Goal: Task Accomplishment & Management: Manage account settings

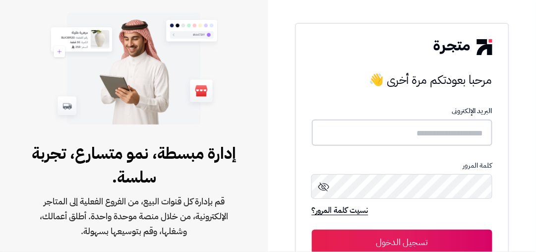
click at [380, 142] on input "text" at bounding box center [402, 133] width 181 height 26
type input "**********"
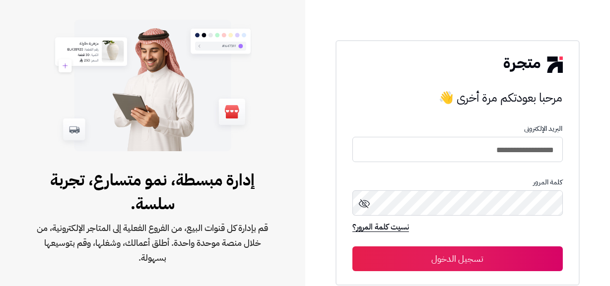
click at [352, 247] on button "تسجيل الدخول" at bounding box center [457, 259] width 210 height 25
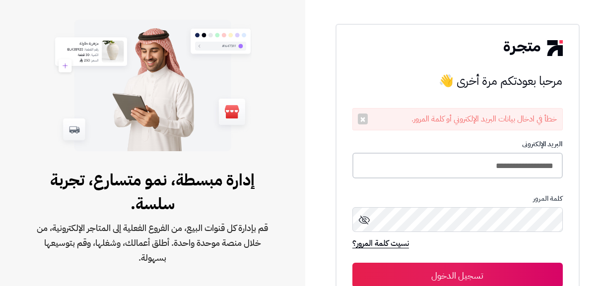
click at [445, 169] on input "**********" at bounding box center [457, 166] width 210 height 26
type input "**********"
click at [352, 262] on button "تسجيل الدخول" at bounding box center [457, 274] width 210 height 25
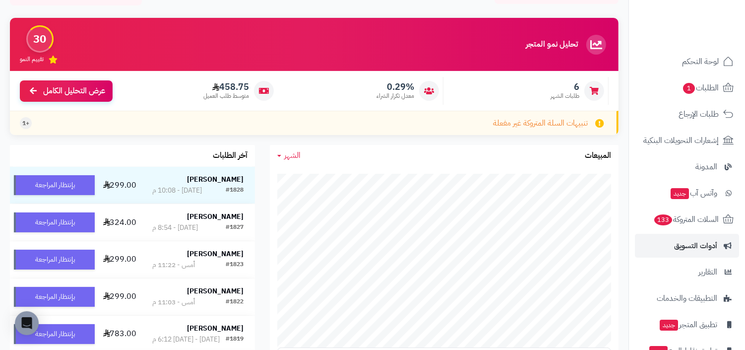
scroll to position [51, 0]
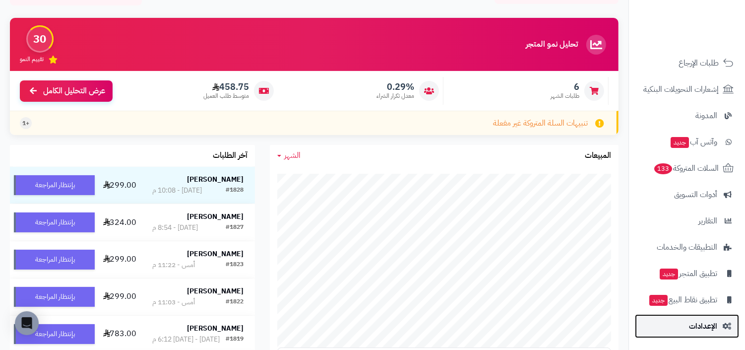
click at [609, 286] on span "الإعدادات" at bounding box center [703, 326] width 28 height 14
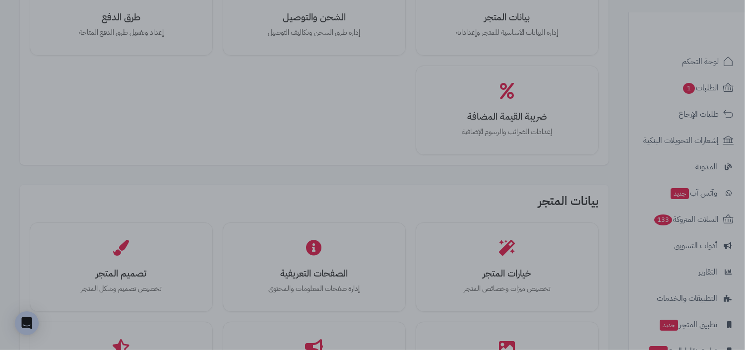
click at [537, 243] on div at bounding box center [372, 175] width 745 height 350
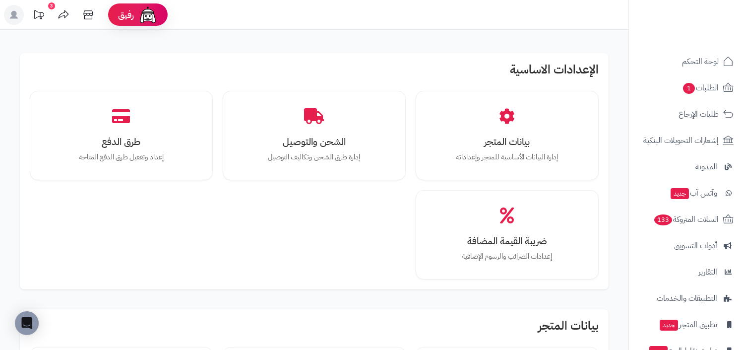
scroll to position [124, 0]
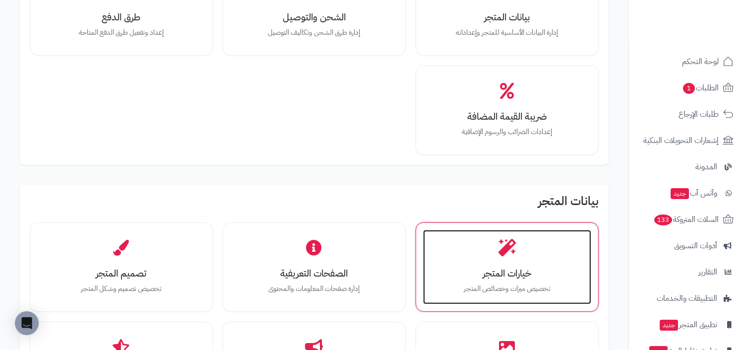
click at [519, 257] on div "خيارات المتجر تخصيص ميزات وخصائص المتجر" at bounding box center [507, 267] width 168 height 74
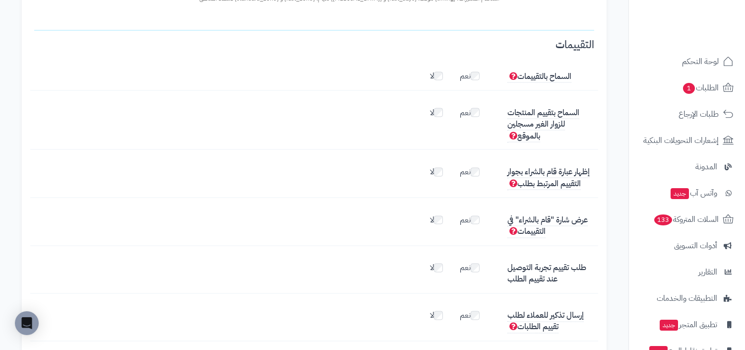
scroll to position [1518, 0]
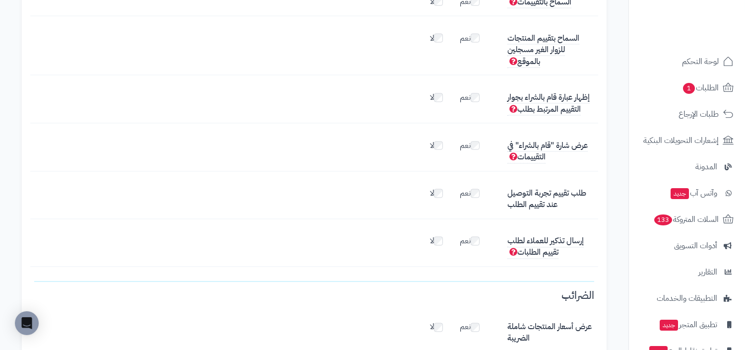
click at [469, 184] on label "نعم" at bounding box center [475, 192] width 30 height 16
click at [471, 231] on label "نعم" at bounding box center [475, 239] width 30 height 16
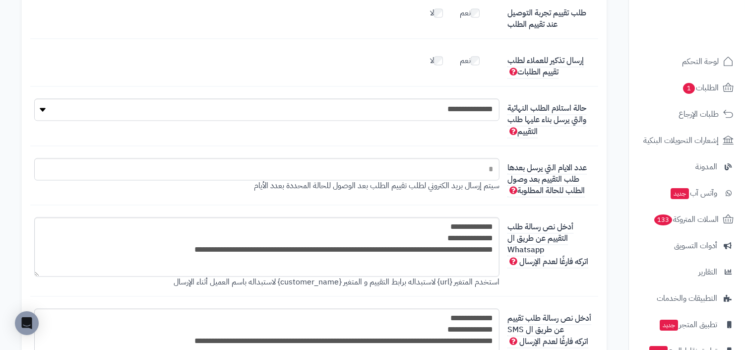
scroll to position [1685, 0]
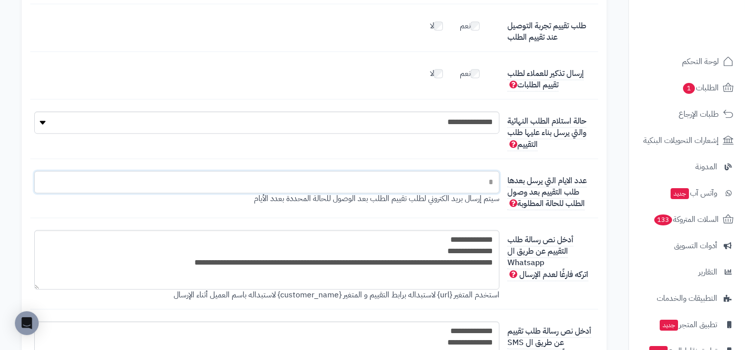
click at [476, 171] on input "*" at bounding box center [266, 182] width 465 height 22
type input "*"
click at [436, 76] on div "إرسال تذكير للعملاء لطلب تقييم الطلبات نعم لا" at bounding box center [314, 81] width 568 height 36
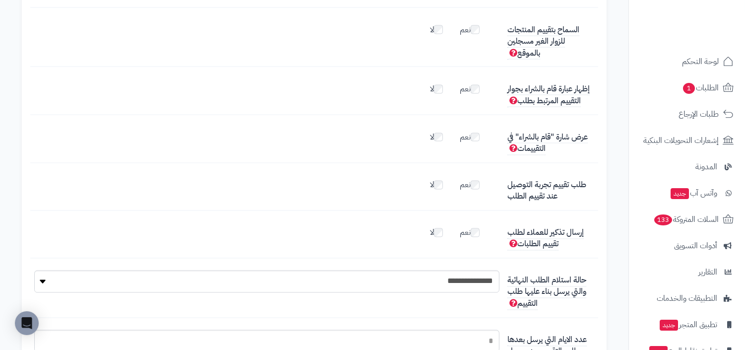
scroll to position [1516, 0]
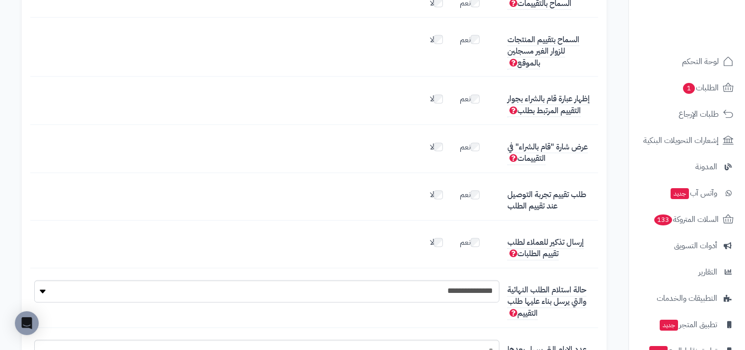
click at [466, 143] on div "عرض شارة "قام بالشراء" في التقييمات نعم لا" at bounding box center [314, 155] width 568 height 36
click at [466, 137] on label "نعم" at bounding box center [475, 145] width 30 height 16
click at [463, 89] on label "نعم" at bounding box center [475, 97] width 30 height 16
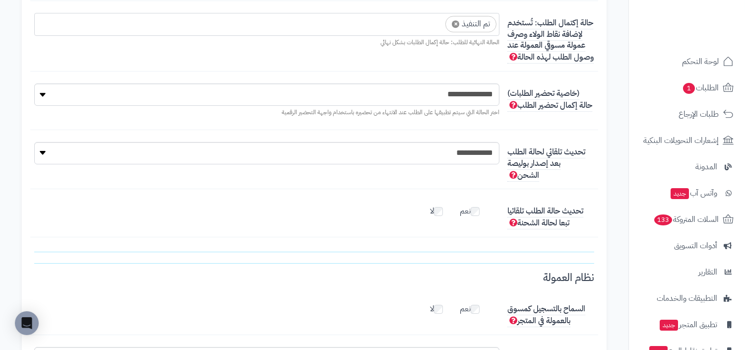
scroll to position [2766, 0]
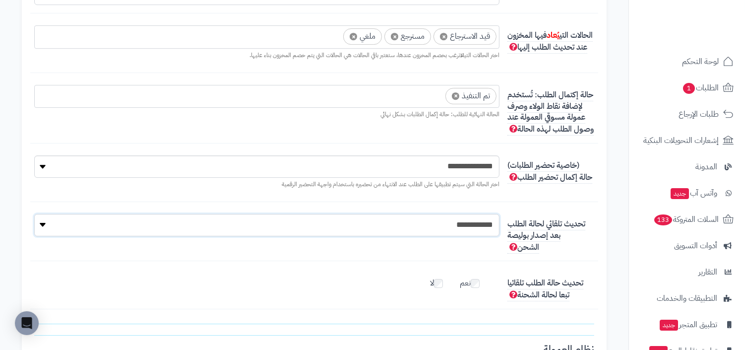
click at [478, 214] on select "**********" at bounding box center [266, 225] width 465 height 22
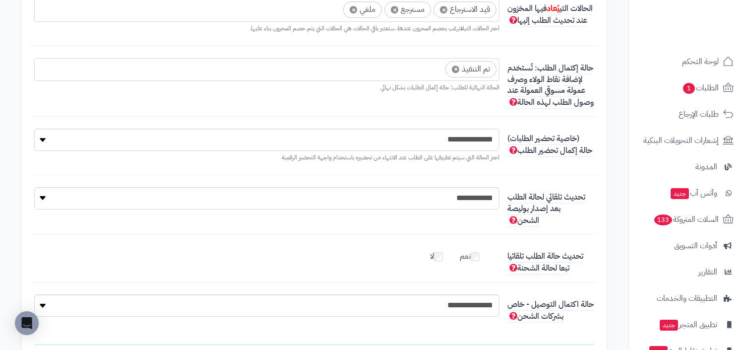
scroll to position [2810, 0]
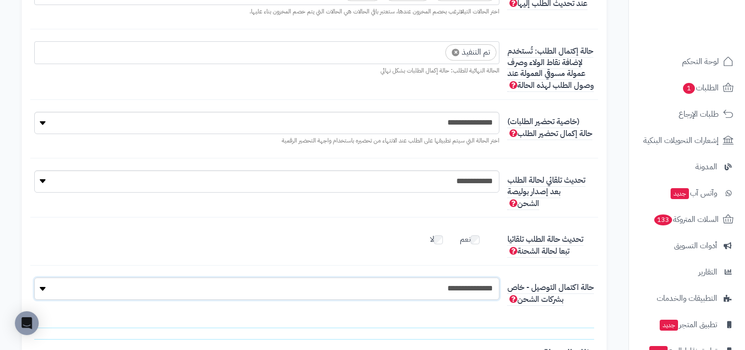
click at [483, 277] on select "**********" at bounding box center [266, 288] width 465 height 22
click at [34, 277] on select "**********" at bounding box center [266, 288] width 465 height 22
click at [458, 277] on select "**********" at bounding box center [266, 288] width 465 height 22
select select "*"
click at [34, 277] on select "**********" at bounding box center [266, 288] width 465 height 22
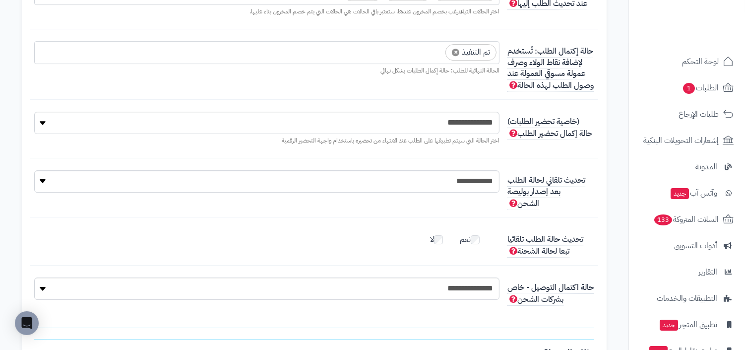
click at [345, 229] on div "نعم لا" at bounding box center [266, 237] width 473 height 16
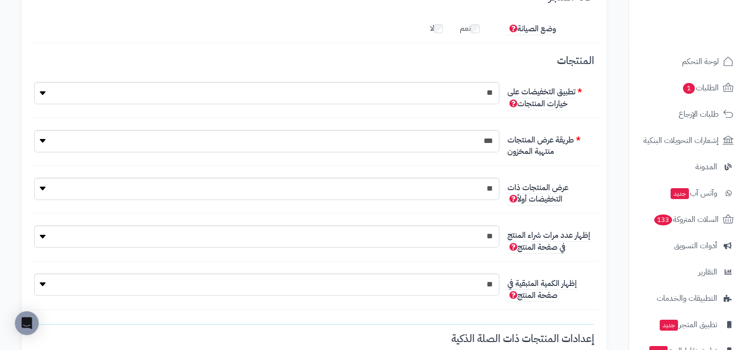
scroll to position [0, 0]
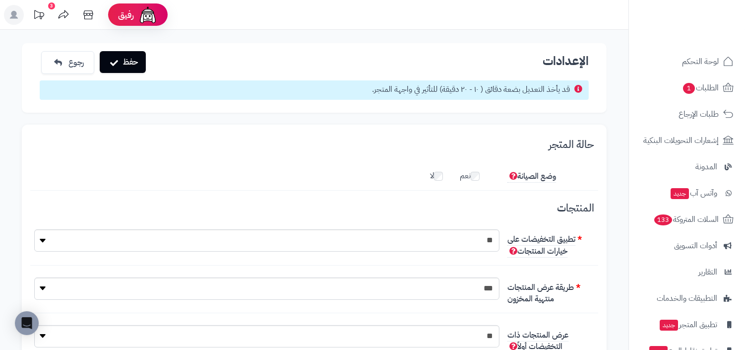
click at [125, 64] on button "حفظ" at bounding box center [123, 62] width 46 height 22
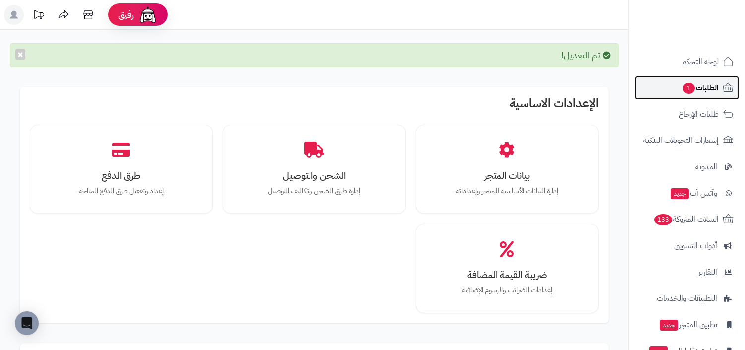
click at [716, 87] on span "الطلبات 1" at bounding box center [700, 88] width 37 height 14
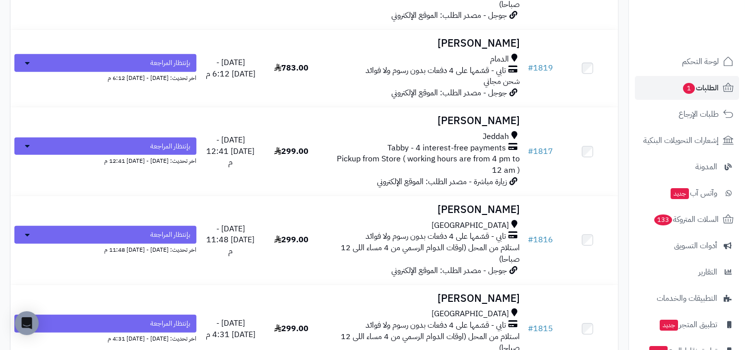
scroll to position [489, 0]
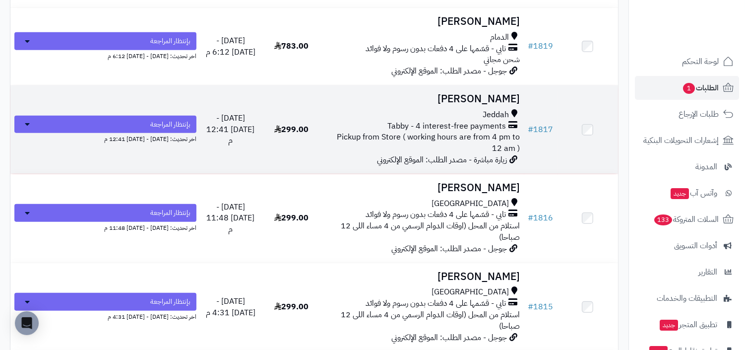
click at [504, 166] on td "[PERSON_NAME] Tabby - 4 interest-free payments Pickup from Store ( working hour…" at bounding box center [423, 129] width 202 height 88
click at [497, 115] on span "Jeddah" at bounding box center [496, 114] width 26 height 11
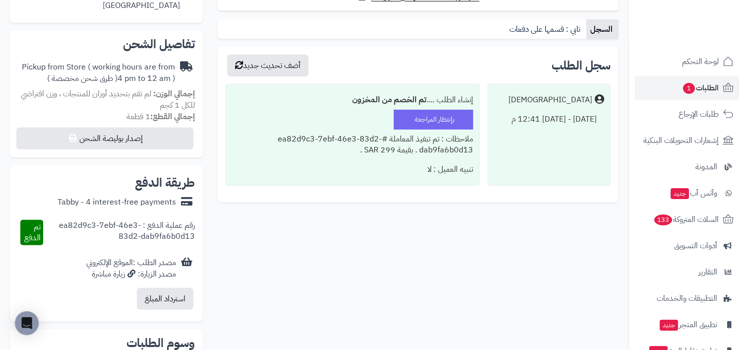
scroll to position [285, 0]
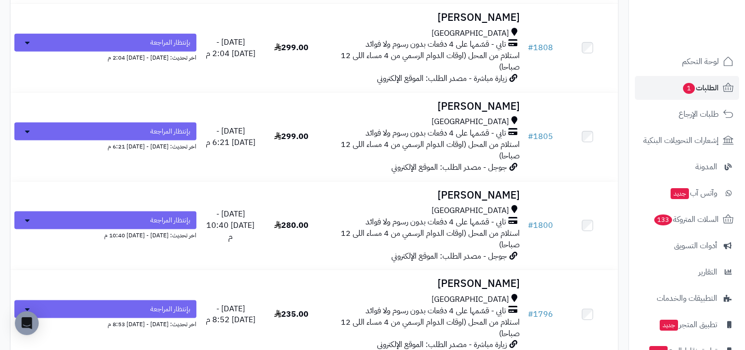
scroll to position [1318, 0]
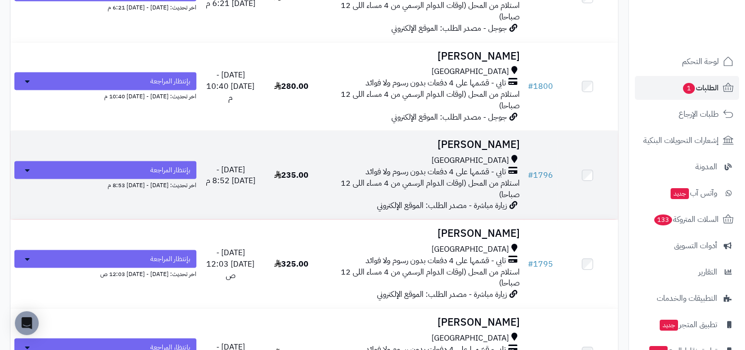
click at [496, 177] on span "استلام من المحل (اوقات الدوام الرسمي من 4 مساء اللى 12 صباحا)" at bounding box center [430, 188] width 179 height 23
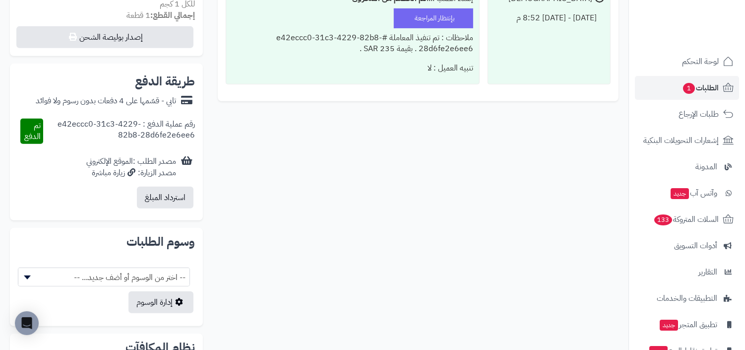
scroll to position [237, 0]
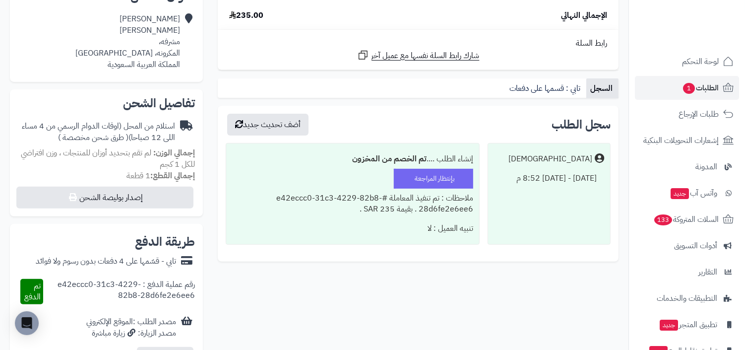
click at [451, 203] on div "ملاحظات : تم تنفيذ المعاملة #e42eccc0-31c3-4229-82b8-28d6fe2e6ee6 . بقيمة 235 S…" at bounding box center [352, 203] width 241 height 31
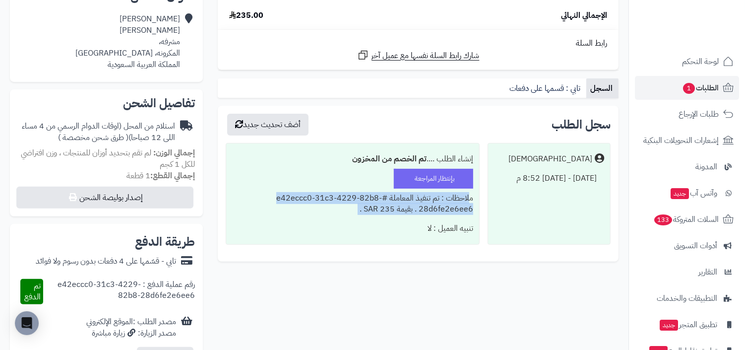
click at [403, 236] on div "تنبيه العميل : لا" at bounding box center [352, 228] width 241 height 19
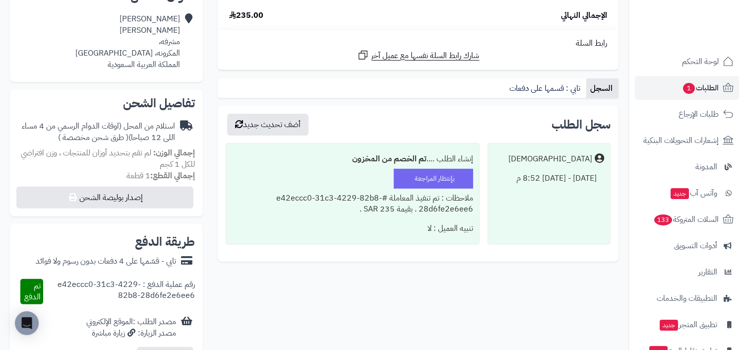
scroll to position [409, 0]
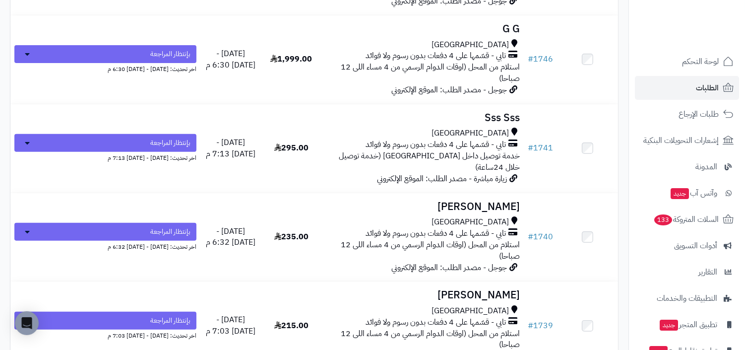
scroll to position [3661, 0]
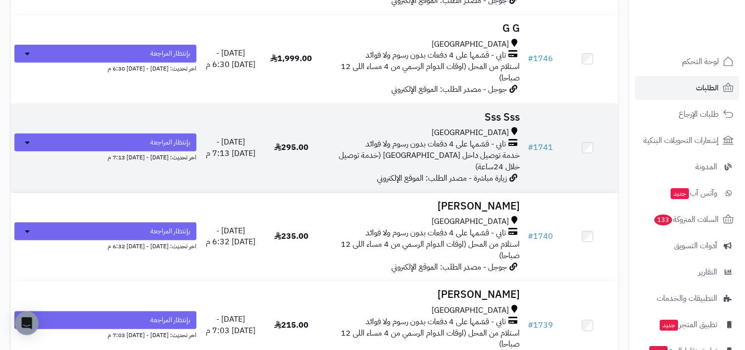
click at [460, 172] on span "زيارة مباشرة - مصدر الطلب: الموقع الإلكتروني" at bounding box center [442, 178] width 130 height 12
click at [479, 138] on span "تابي - قسّمها على 4 دفعات بدون رسوم ولا فوائد" at bounding box center [436, 143] width 140 height 11
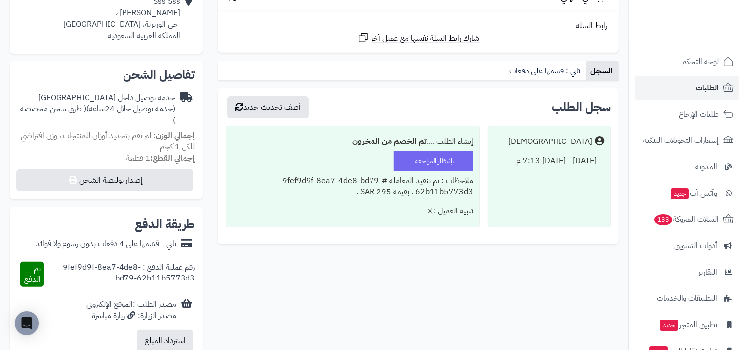
scroll to position [290, 0]
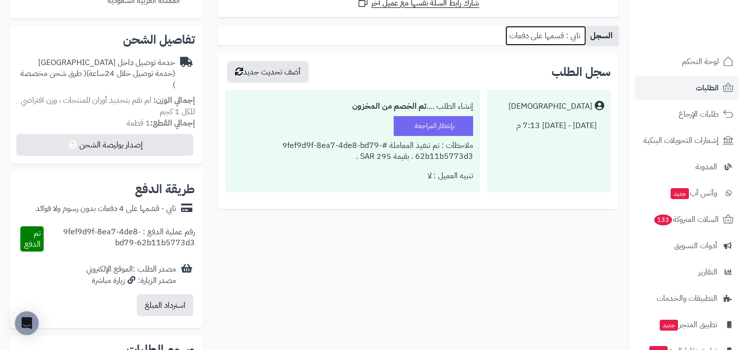
click at [544, 36] on link "تابي : قسمها على دفعات" at bounding box center [545, 36] width 81 height 20
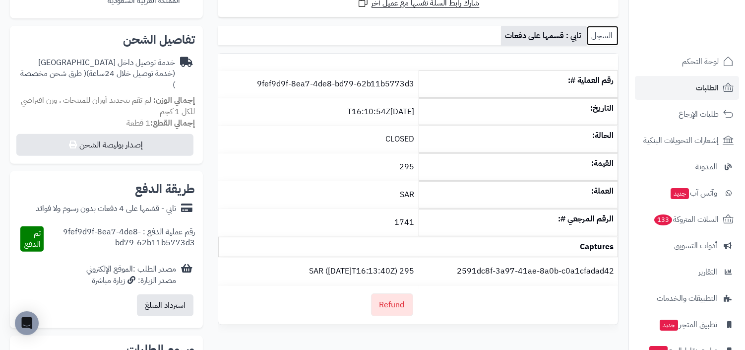
click at [608, 30] on link "السجل" at bounding box center [603, 36] width 32 height 20
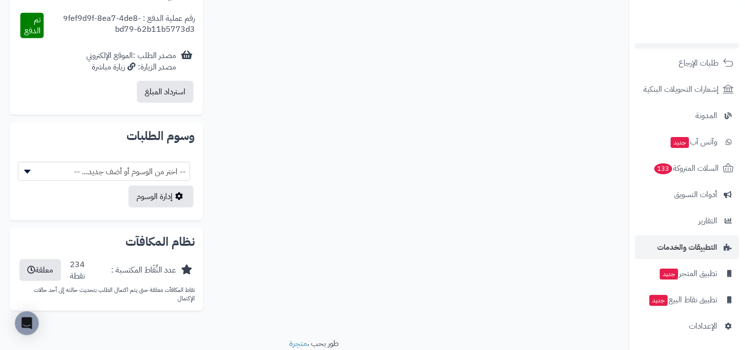
scroll to position [528, 0]
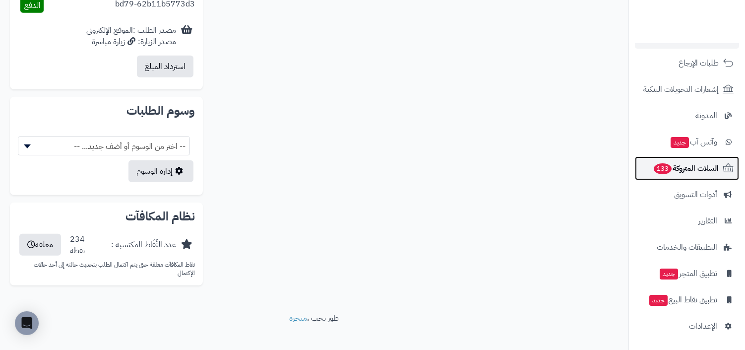
click at [700, 166] on span "السلات المتروكة 133" at bounding box center [686, 168] width 66 height 14
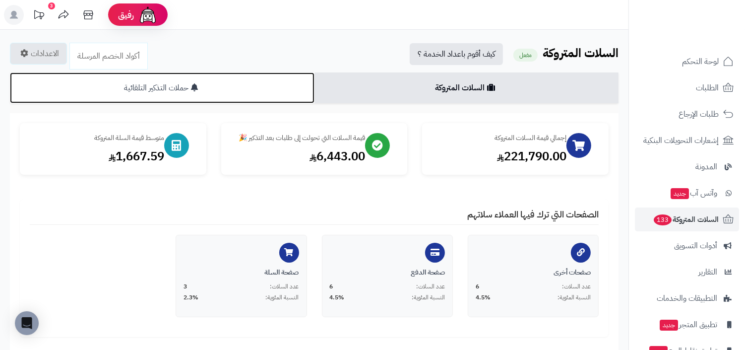
click at [185, 93] on link "حملات التذكير التلقائية" at bounding box center [162, 87] width 305 height 31
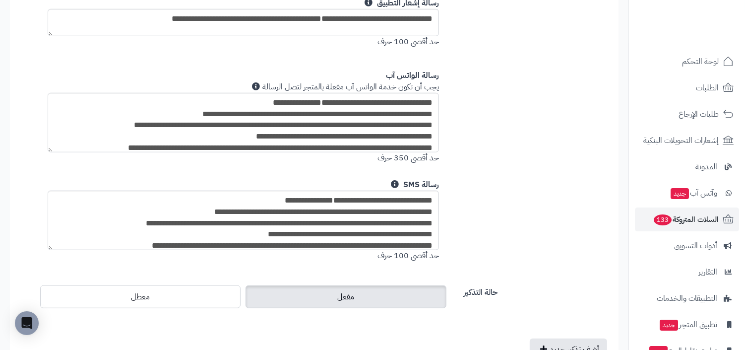
scroll to position [881, 0]
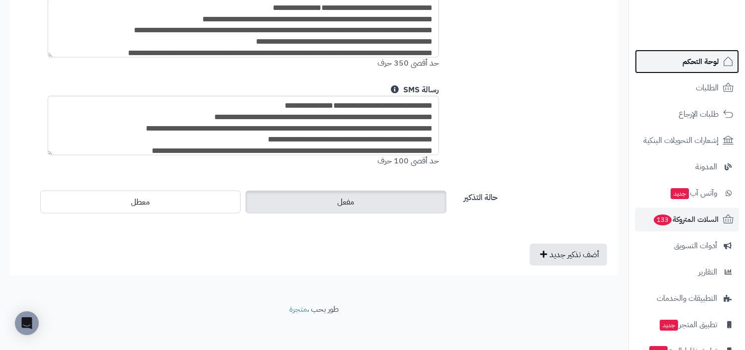
click at [699, 51] on link "لوحة التحكم" at bounding box center [687, 62] width 104 height 24
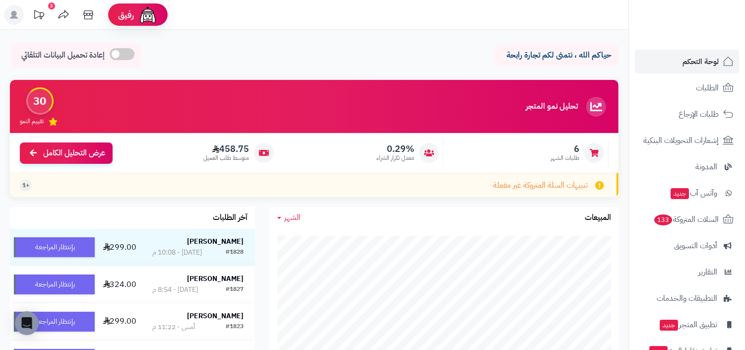
click at [27, 184] on span "+1" at bounding box center [25, 185] width 7 height 8
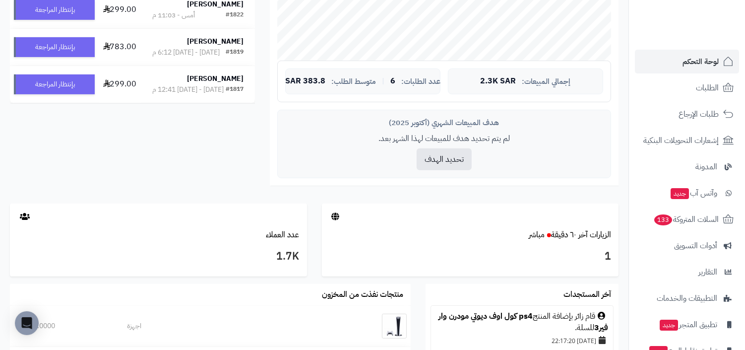
scroll to position [581, 0]
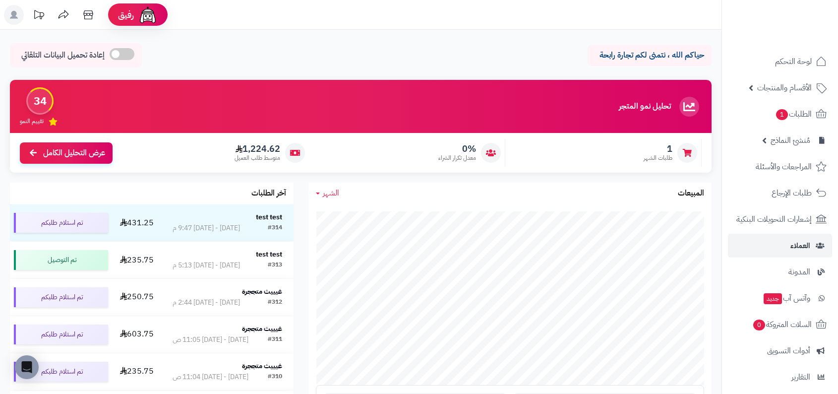
scroll to position [113, 0]
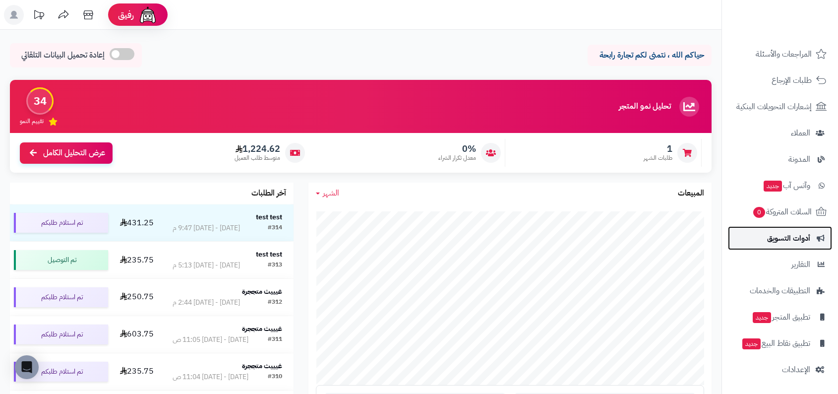
click at [536, 236] on span "أدوات التسويق" at bounding box center [788, 238] width 43 height 14
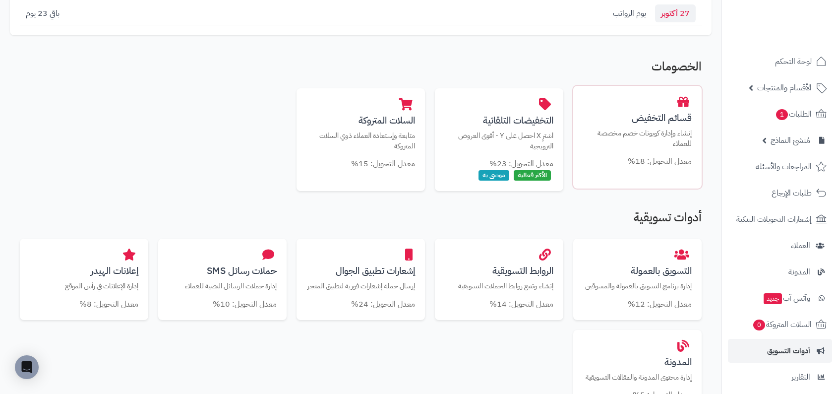
scroll to position [164, 0]
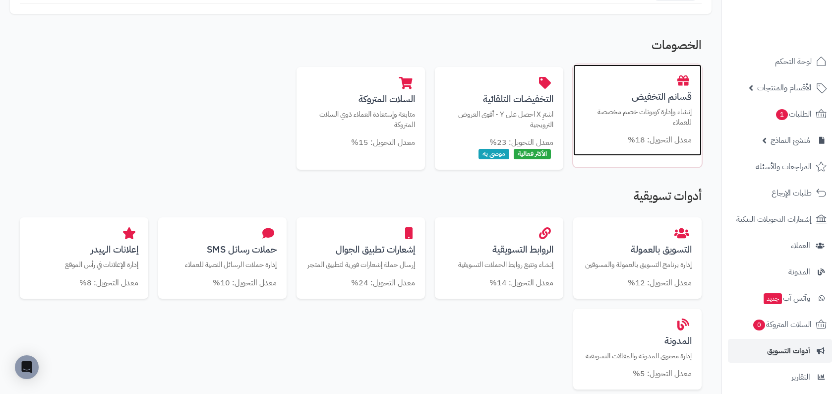
click at [648, 119] on p "إنشاء وإدارة كوبونات خصم مخصصة للعملاء" at bounding box center [637, 117] width 109 height 20
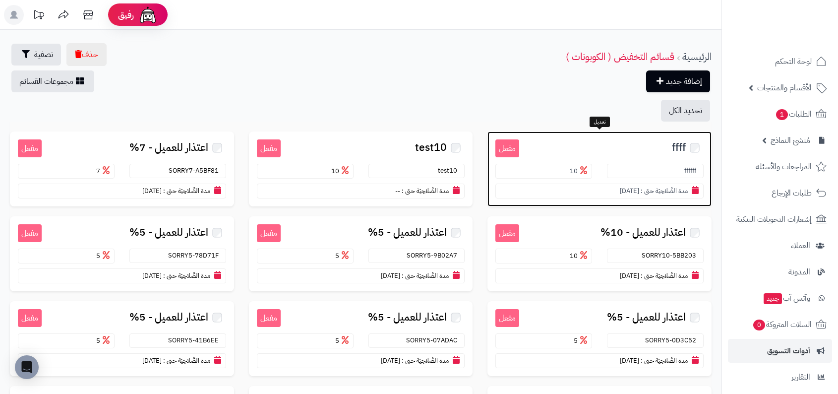
click at [587, 199] on div "مفعل ffff ffffff 10 مدة الصَّلاحِيَة حتى : [DATE]" at bounding box center [600, 168] width 224 height 75
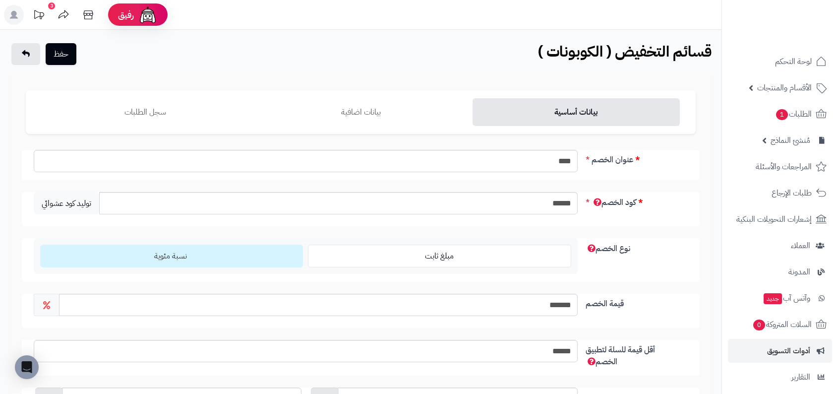
click at [85, 66] on div "حفظ قسائم التخفيض ( الكوبونات ) الرئيسية قسائم التخفيض ( الكوبونات )" at bounding box center [361, 55] width 722 height 24
click at [61, 52] on button "حفظ" at bounding box center [61, 54] width 31 height 22
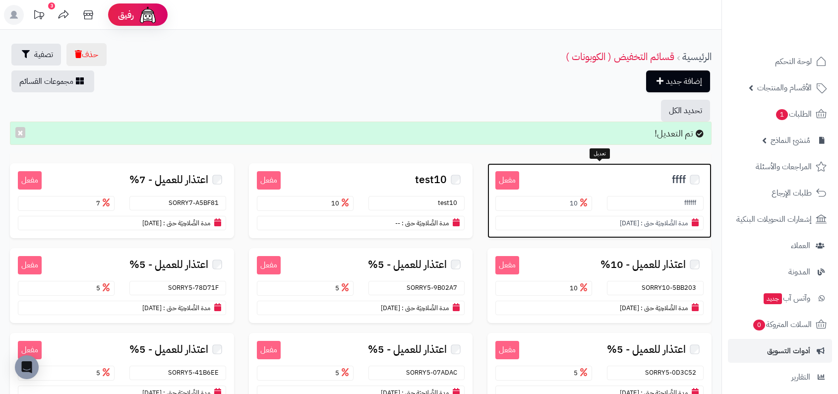
click at [581, 207] on span "10" at bounding box center [580, 202] width 20 height 9
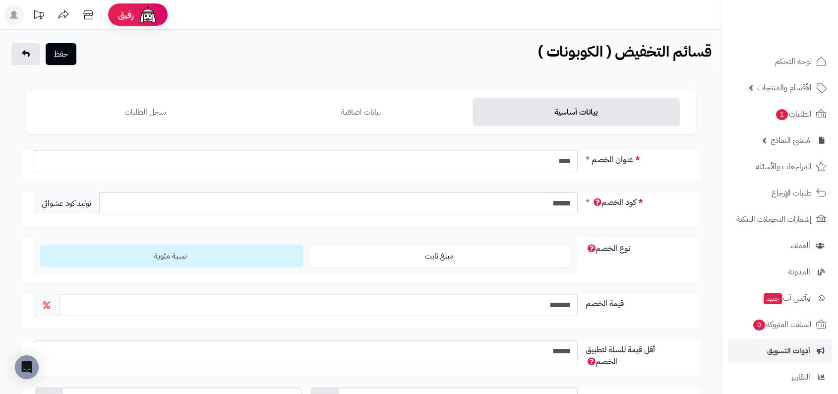
click at [82, 21] on icon at bounding box center [88, 15] width 20 height 20
click at [558, 153] on input "****" at bounding box center [306, 161] width 544 height 22
click at [493, 171] on input "****" at bounding box center [306, 161] width 544 height 22
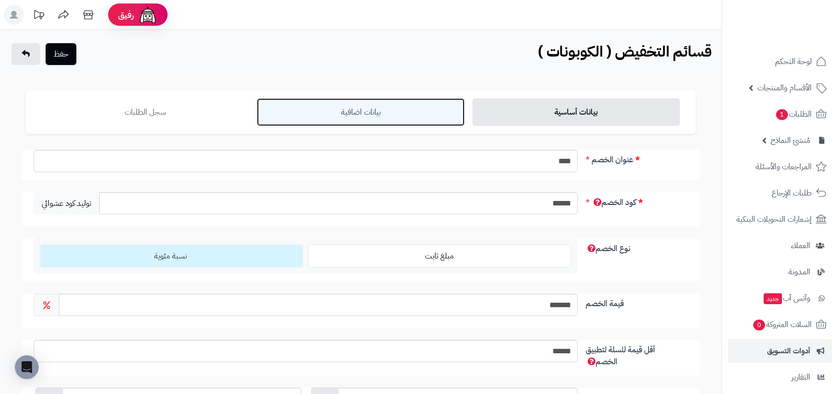
click at [375, 114] on link "بيانات اضافية" at bounding box center [360, 112] width 207 height 28
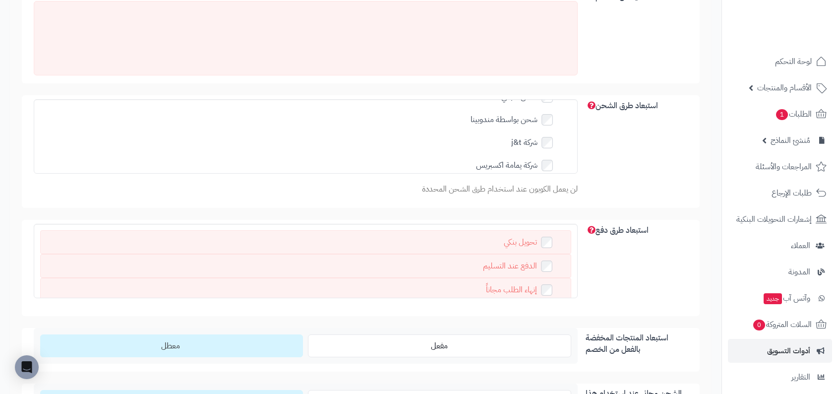
scroll to position [695, 0]
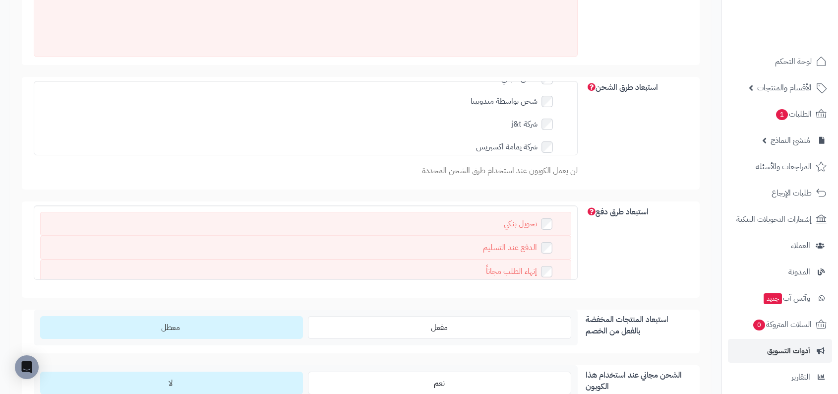
click at [524, 140] on label "شركة يمامة اكسبريس" at bounding box center [521, 147] width 91 height 14
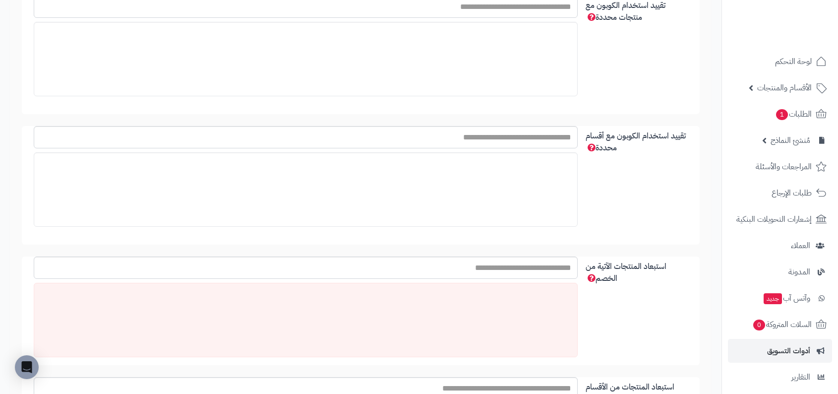
scroll to position [0, 0]
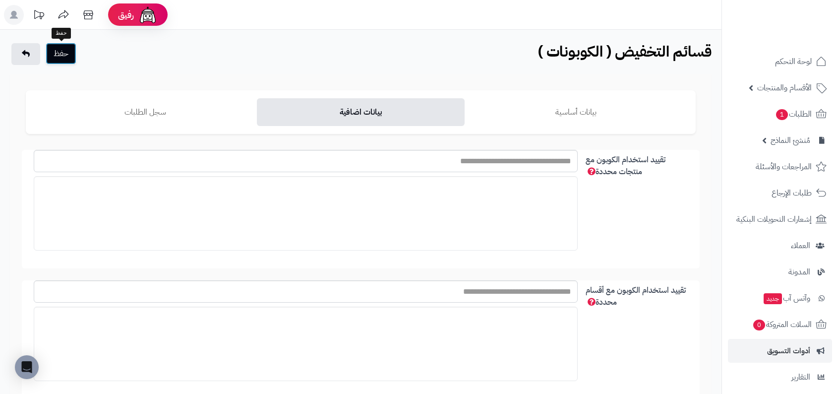
click at [59, 51] on button "حفظ" at bounding box center [61, 54] width 31 height 22
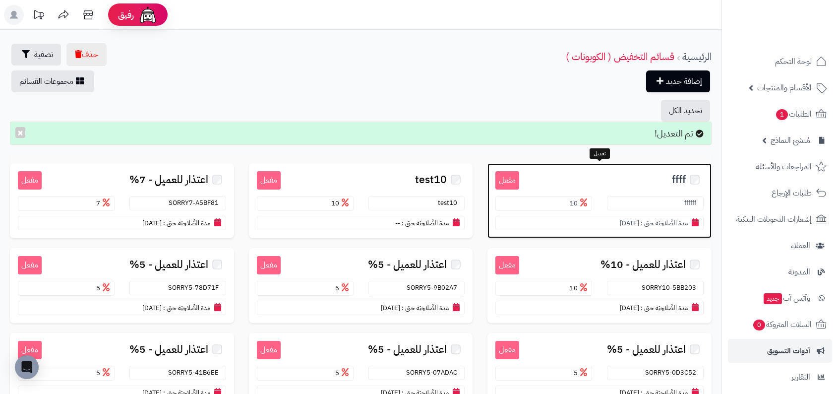
click at [620, 171] on h3 "ffff" at bounding box center [611, 178] width 185 height 15
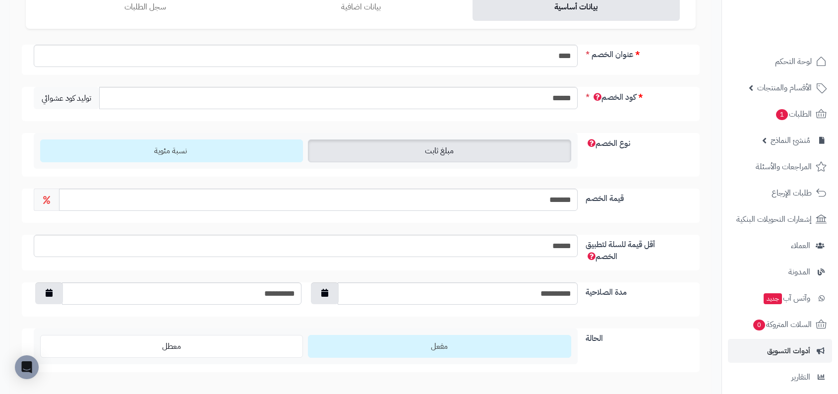
scroll to position [112, 0]
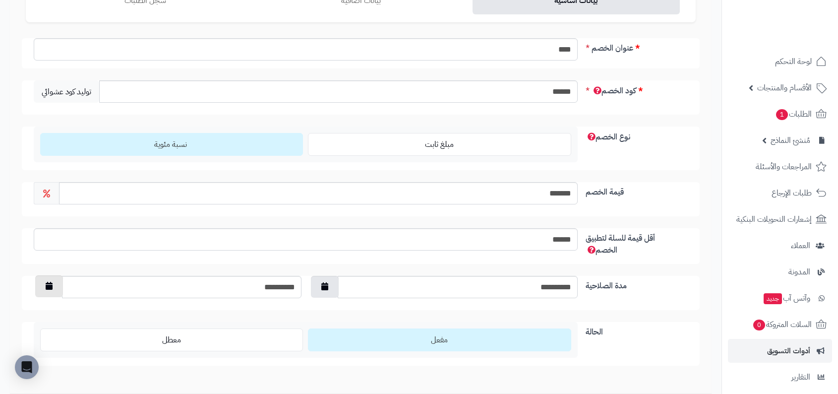
click at [56, 286] on button "button" at bounding box center [49, 286] width 28 height 22
click at [258, 278] on input "**********" at bounding box center [182, 287] width 240 height 22
click at [265, 286] on input "**********" at bounding box center [182, 287] width 240 height 22
type input "**********"
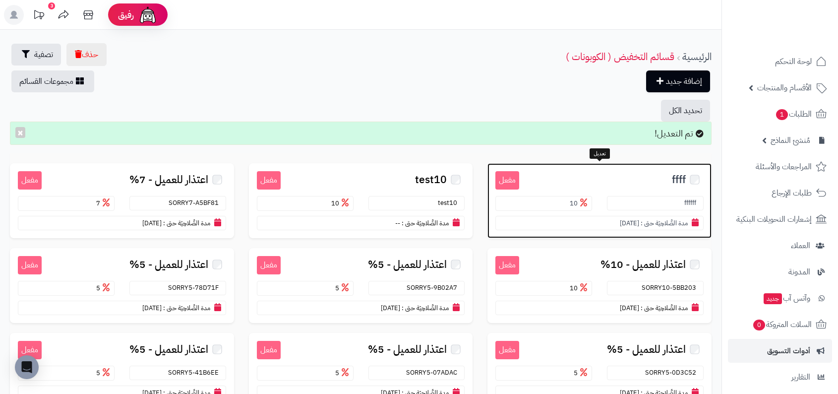
click at [583, 184] on h3 "ffff" at bounding box center [611, 178] width 185 height 15
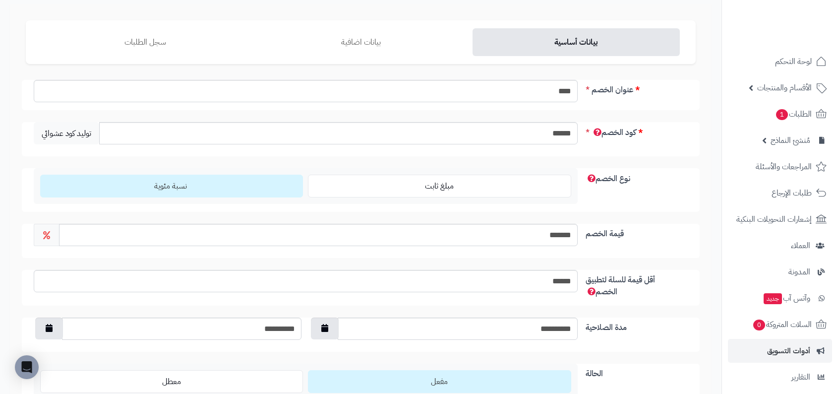
scroll to position [57, 0]
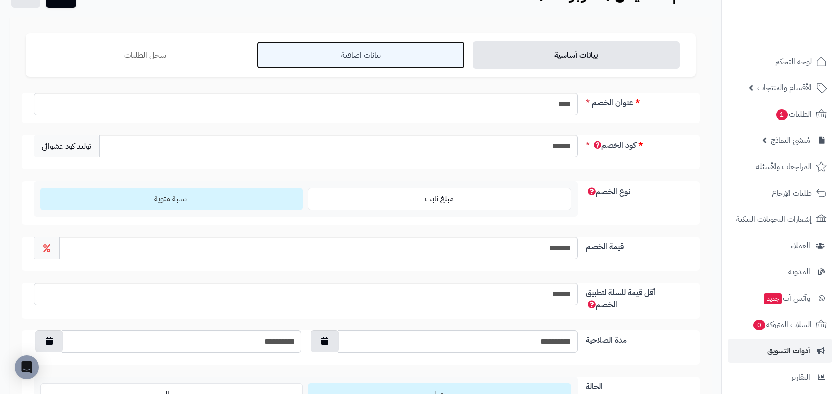
click at [421, 59] on link "بيانات اضافية" at bounding box center [360, 55] width 207 height 28
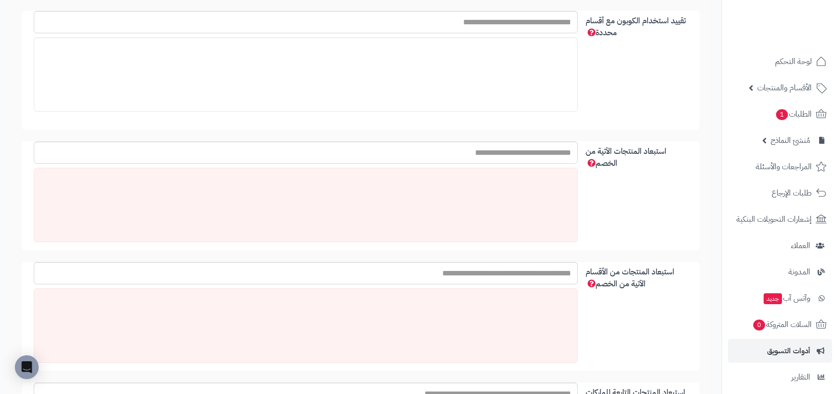
scroll to position [0, 0]
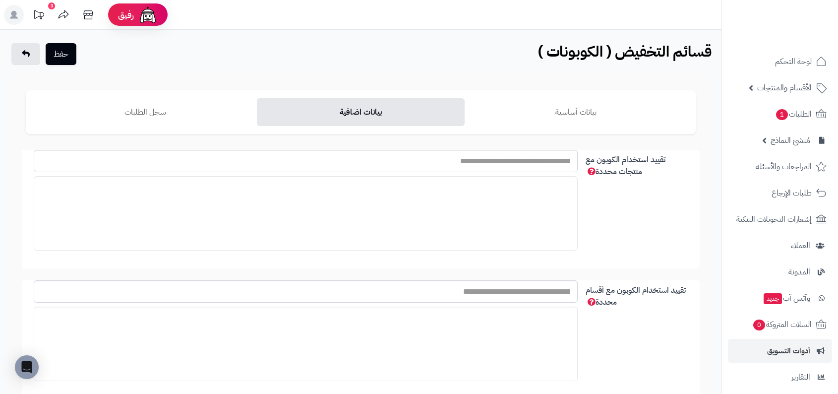
click at [468, 102] on ul "بيانات أساسية بيانات اضافية سجل الطلبات" at bounding box center [361, 112] width 670 height 44
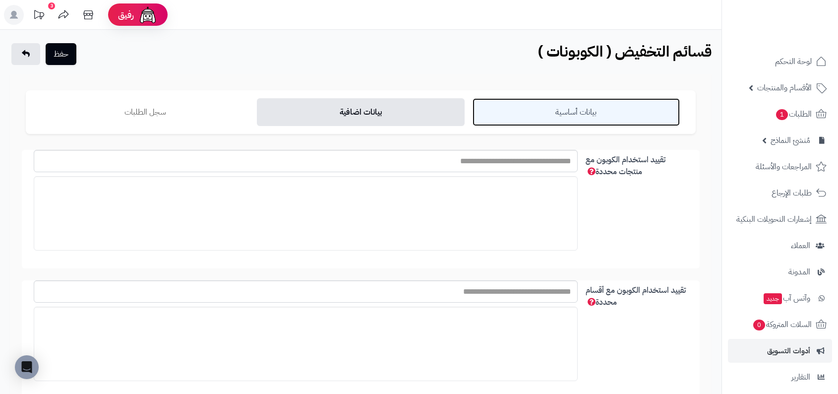
click at [502, 104] on link "بيانات أساسية" at bounding box center [576, 112] width 207 height 28
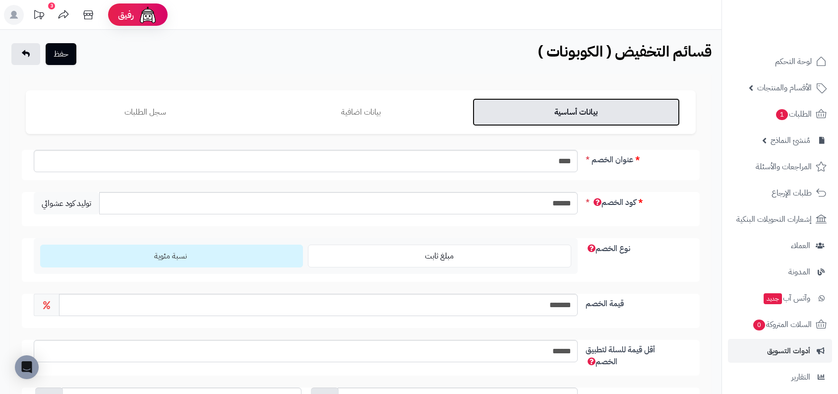
scroll to position [123, 0]
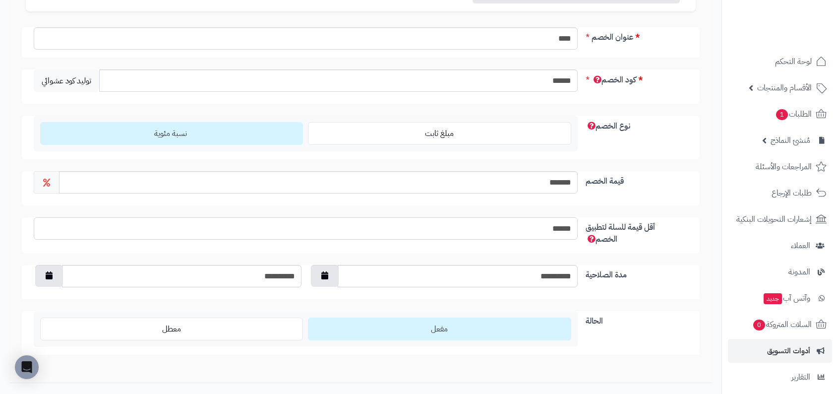
click at [509, 226] on input "******" at bounding box center [306, 228] width 544 height 22
click at [641, 175] on label "قيمة الخصم" at bounding box center [637, 179] width 111 height 16
click at [577, 175] on input "*******" at bounding box center [318, 182] width 518 height 22
click at [539, 76] on input "******" at bounding box center [338, 80] width 478 height 22
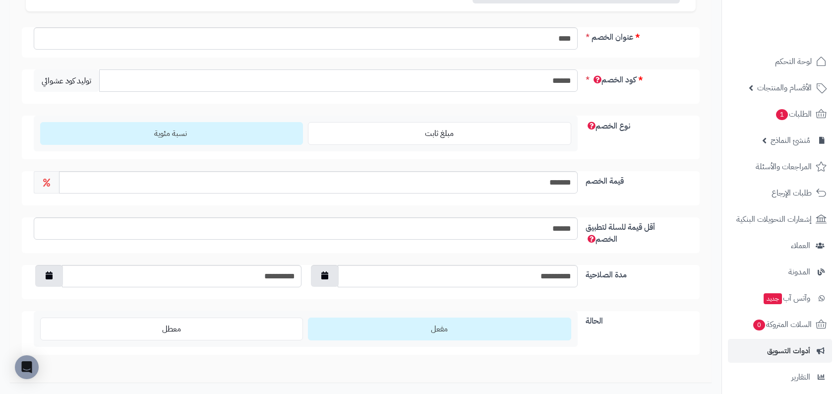
click at [539, 76] on input "******" at bounding box center [338, 80] width 478 height 22
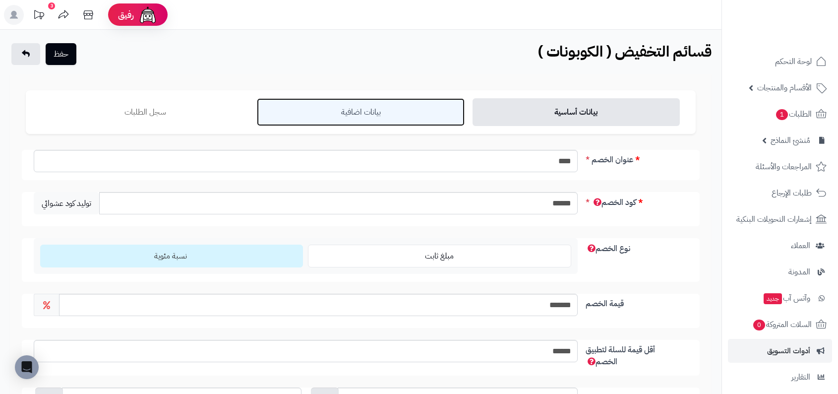
click at [428, 124] on link "بيانات اضافية" at bounding box center [360, 112] width 207 height 28
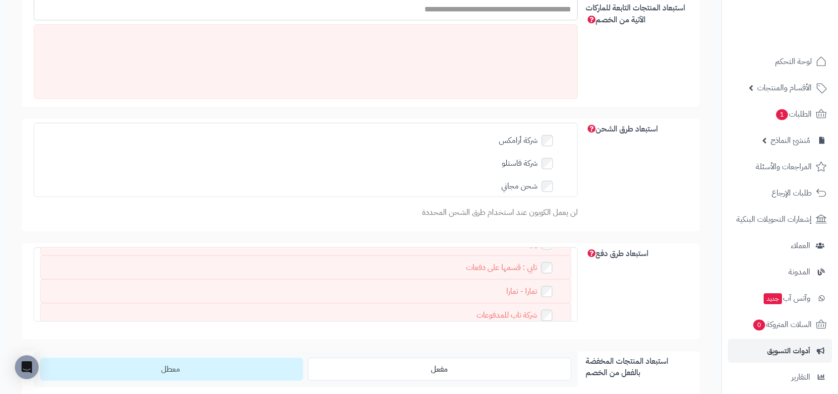
click at [522, 143] on label "شركة أرامكس" at bounding box center [533, 140] width 68 height 14
click at [519, 164] on label "شحن بواسطة مندوبينا" at bounding box center [519, 168] width 96 height 14
click at [501, 140] on label "شحن بواسطة مندوبينا" at bounding box center [519, 143] width 96 height 14
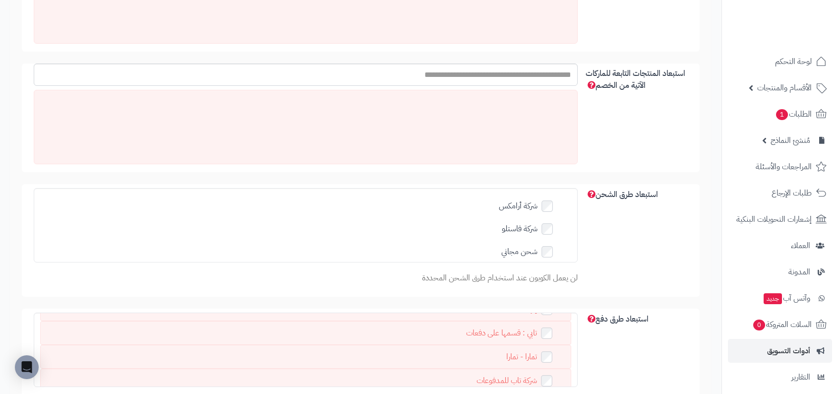
scroll to position [0, 0]
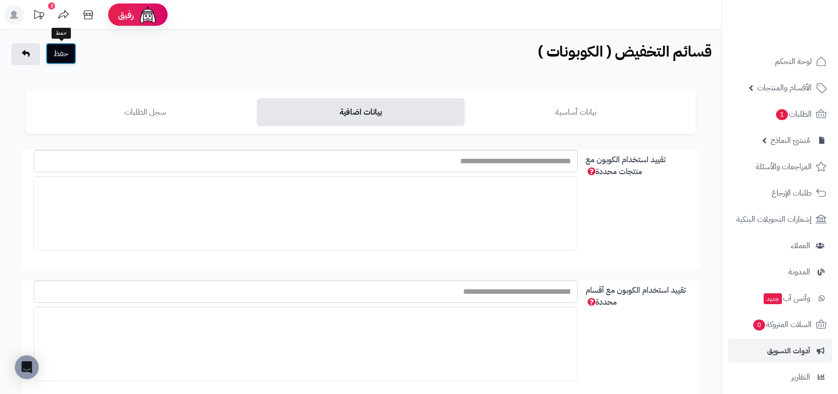
click at [72, 51] on button "حفظ" at bounding box center [61, 54] width 31 height 22
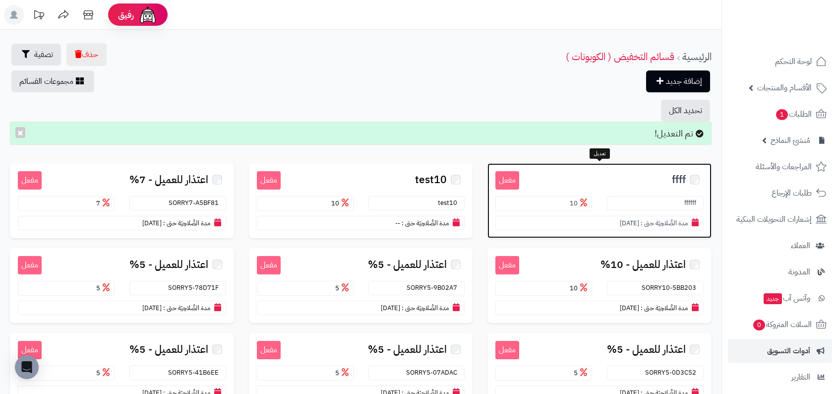
click at [606, 166] on div "مفعل ffff ffffff 10 مدة الصَّلاحِيَة حتى : 30/09/2026" at bounding box center [600, 200] width 224 height 75
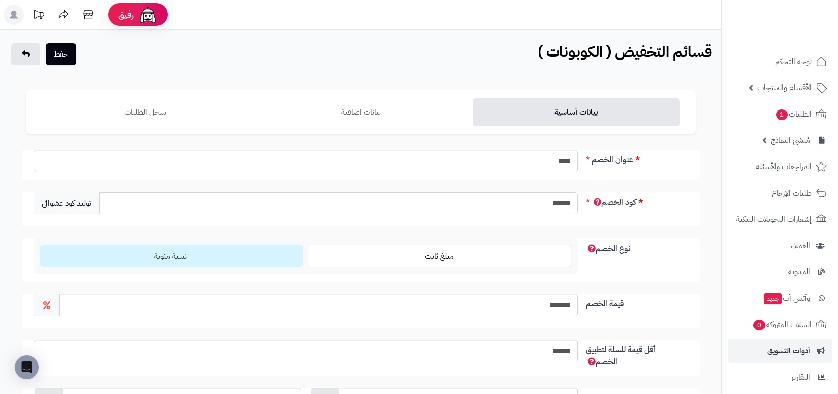
click at [520, 203] on input "******" at bounding box center [338, 203] width 478 height 22
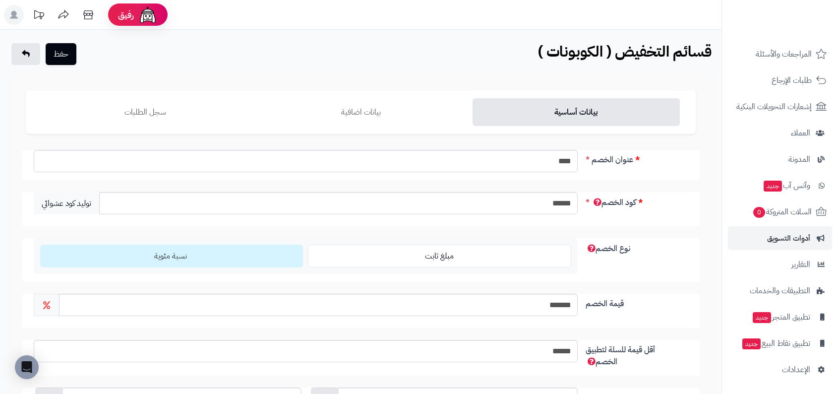
click at [796, 355] on ul "لوحة التحكم الأقسام والمنتجات المنتجات الأقسام الماركات مواصفات المنتجات مواصفا…" at bounding box center [780, 159] width 116 height 444
click at [795, 363] on span "الإعدادات" at bounding box center [796, 370] width 28 height 14
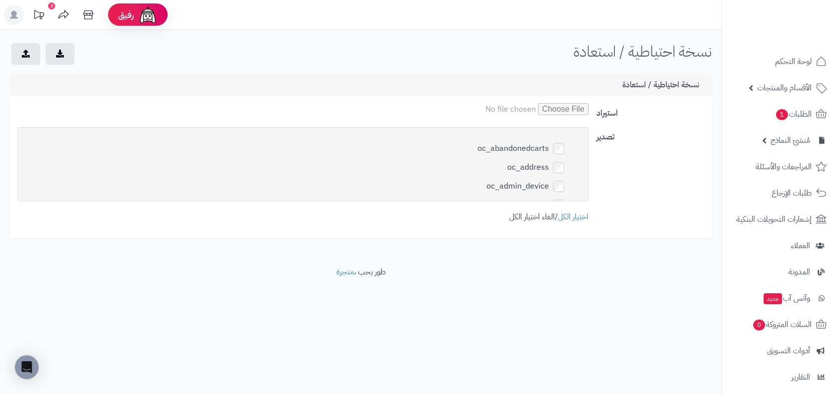
click at [542, 212] on link "الغاء اختيار الكل" at bounding box center [532, 217] width 46 height 12
click at [546, 212] on label "oc_coupon" at bounding box center [544, 219] width 68 height 14
click at [63, 59] on button "submit" at bounding box center [60, 54] width 29 height 22
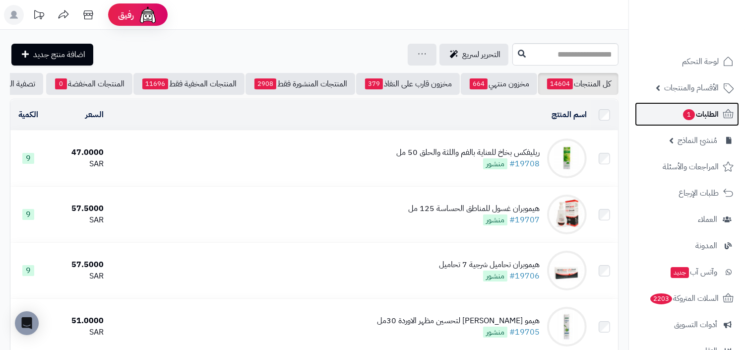
click at [677, 107] on link "الطلبات 1" at bounding box center [687, 114] width 104 height 24
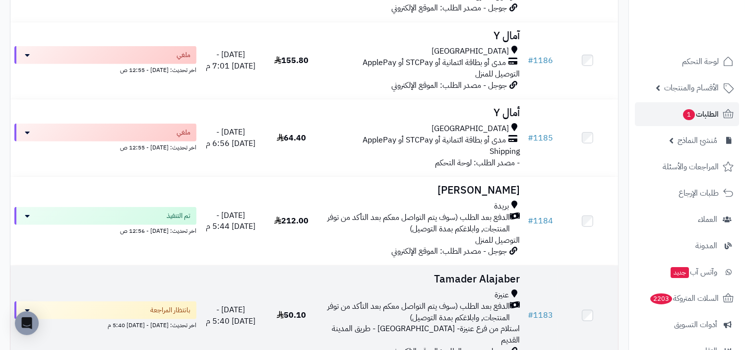
scroll to position [492, 0]
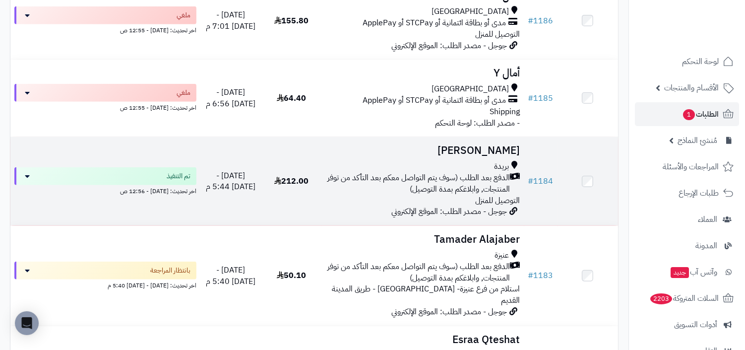
click at [512, 181] on icon at bounding box center [515, 183] width 10 height 23
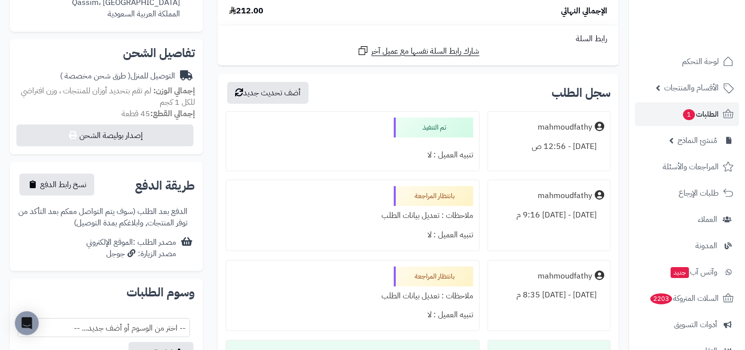
scroll to position [283, 0]
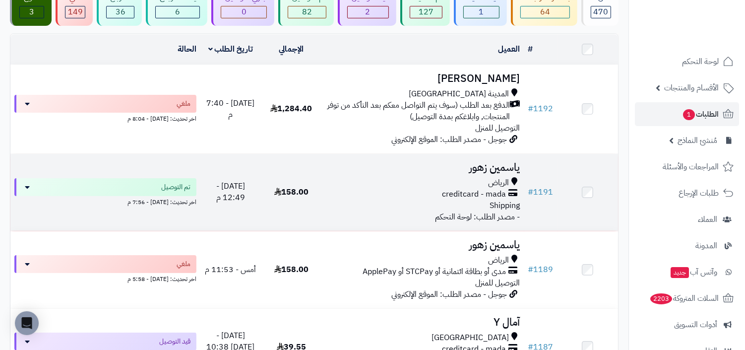
scroll to position [63, 0]
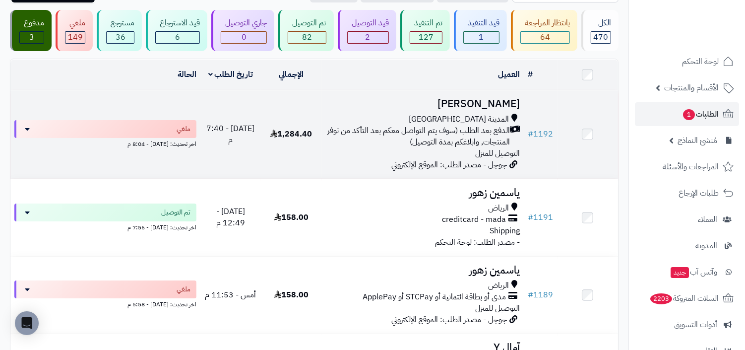
click at [491, 141] on span "الدفع بعد الطلب (سوف يتم التواصل معكم بعد التأكد من توفر المنتجات, وابلاغكم بمد…" at bounding box center [418, 136] width 185 height 23
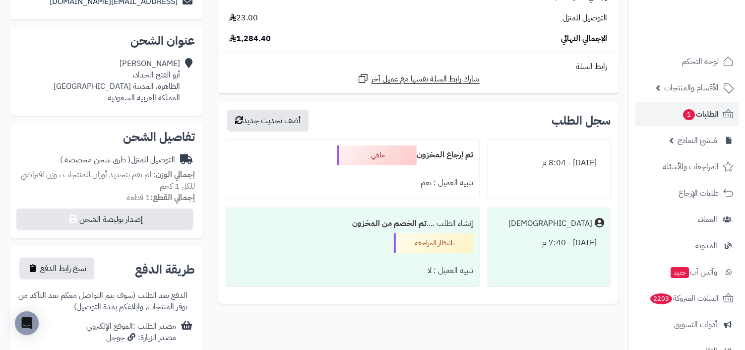
scroll to position [273, 0]
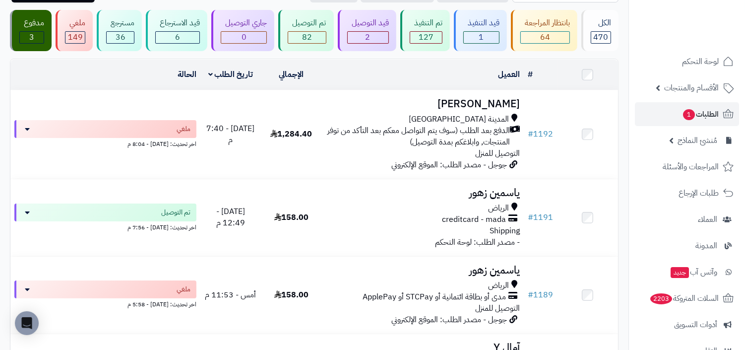
scroll to position [63, 0]
click at [500, 225] on span "Shipping" at bounding box center [505, 231] width 30 height 12
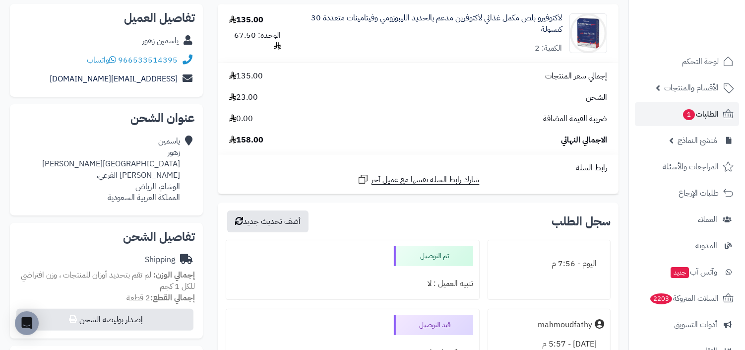
scroll to position [295, 0]
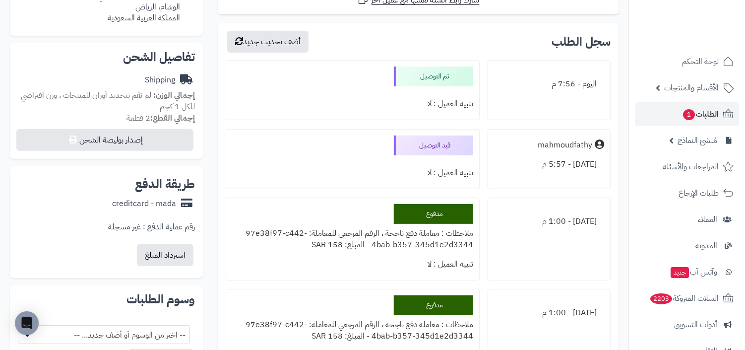
click at [414, 243] on div "ملاحظات : معاملة دفع ناجحة ، الرقم المرجعي للمعاملة: 97e38f97-c442-4bab-b357-34…" at bounding box center [352, 239] width 241 height 31
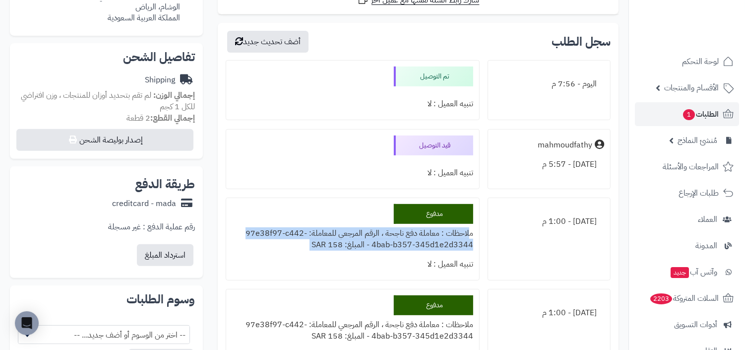
click at [360, 218] on div "مدفوع ملاحظات : معاملة دفع ناجحة ، الرقم المرجعي للمعاملة: 97e38f97-c442-4bab-b…" at bounding box center [353, 238] width 254 height 83
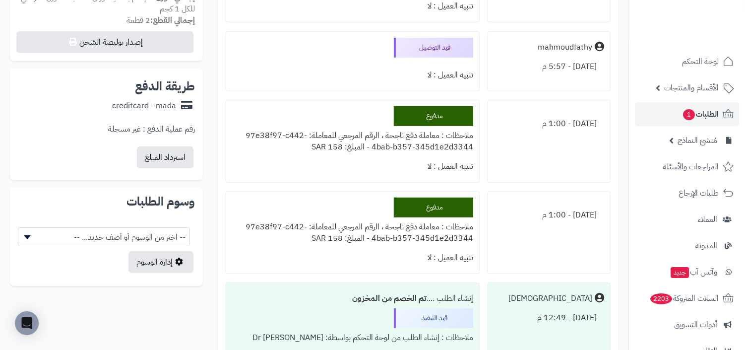
scroll to position [412, 0]
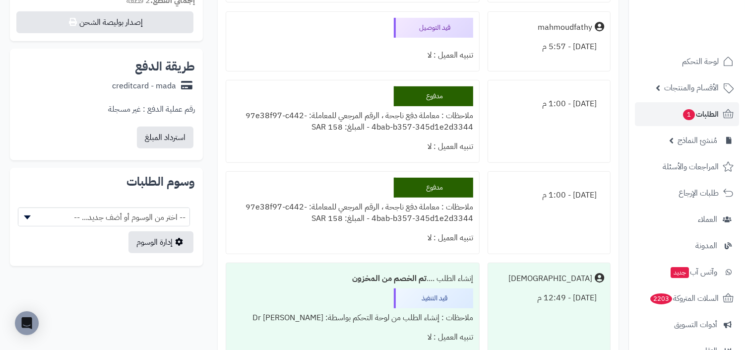
click at [370, 127] on div "ملاحظات : معاملة دفع ناجحة ، الرقم المرجعي للمعاملة: 97e38f97-c442-4bab-b357-34…" at bounding box center [352, 121] width 241 height 31
drag, startPoint x: 423, startPoint y: 115, endPoint x: 368, endPoint y: 118, distance: 55.1
click at [368, 118] on div "ملاحظات : معاملة دفع ناجحة ، الرقم المرجعي للمعاملة: 97e38f97-c442-4bab-b357-34…" at bounding box center [352, 121] width 241 height 31
click at [339, 116] on div "ملاحظات : معاملة دفع ناجحة ، الرقم المرجعي للمعاملة: 97e38f97-c442-4bab-b357-34…" at bounding box center [352, 121] width 241 height 31
drag, startPoint x: 433, startPoint y: 117, endPoint x: 338, endPoint y: 120, distance: 94.3
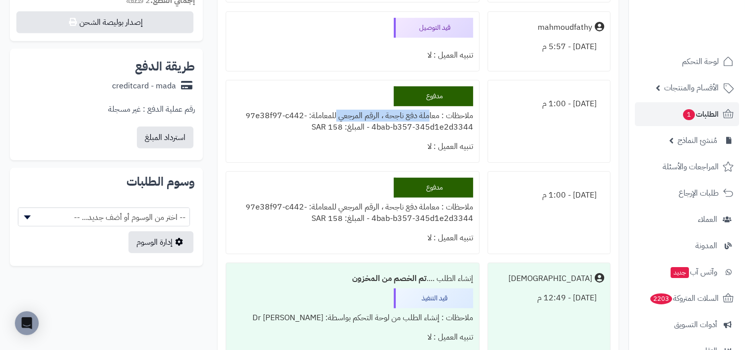
click at [338, 120] on div "ملاحظات : معاملة دفع ناجحة ، الرقم المرجعي للمعاملة: 97e38f97-c442-4bab-b357-34…" at bounding box center [352, 121] width 241 height 31
copy div "املة دفع ناجحة ، الرقم المرجعي"
drag, startPoint x: 294, startPoint y: 218, endPoint x: 503, endPoint y: 197, distance: 210.8
click at [506, 198] on li "[DATE] - 1:00 م مدفوع ملاحظات : معاملة دفع ناجحة ، الرقم المرجعي للمعاملة: 97e3…" at bounding box center [418, 212] width 385 height 83
copy li "[DATE] - 1:00 م مدفوع ملاحظات : معاملة دفع ناجحة ، الرقم المرجعي للمعاملة: 97e3…"
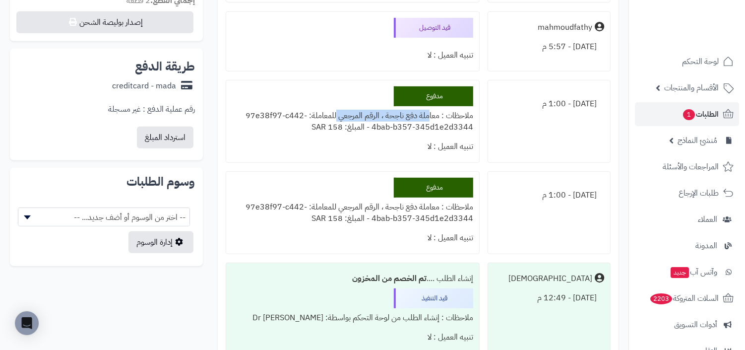
click at [467, 208] on div "ملاحظات : معاملة دفع ناجحة ، الرقم المرجعي للمعاملة: 97e38f97-c442-4bab-b357-34…" at bounding box center [352, 212] width 241 height 31
